Goal: Navigation & Orientation: Understand site structure

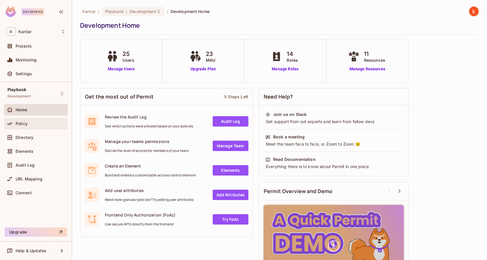
click at [27, 121] on span "Policy" at bounding box center [22, 123] width 12 height 5
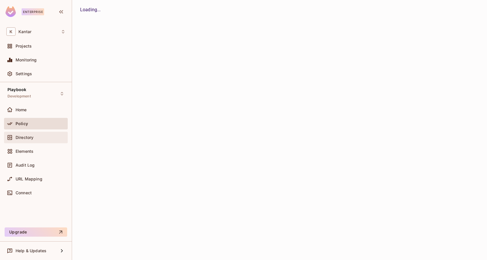
click at [25, 135] on span "Directory" at bounding box center [25, 137] width 18 height 5
click at [24, 123] on span "Policy" at bounding box center [22, 123] width 12 height 5
